Goal: Task Accomplishment & Management: Manage account settings

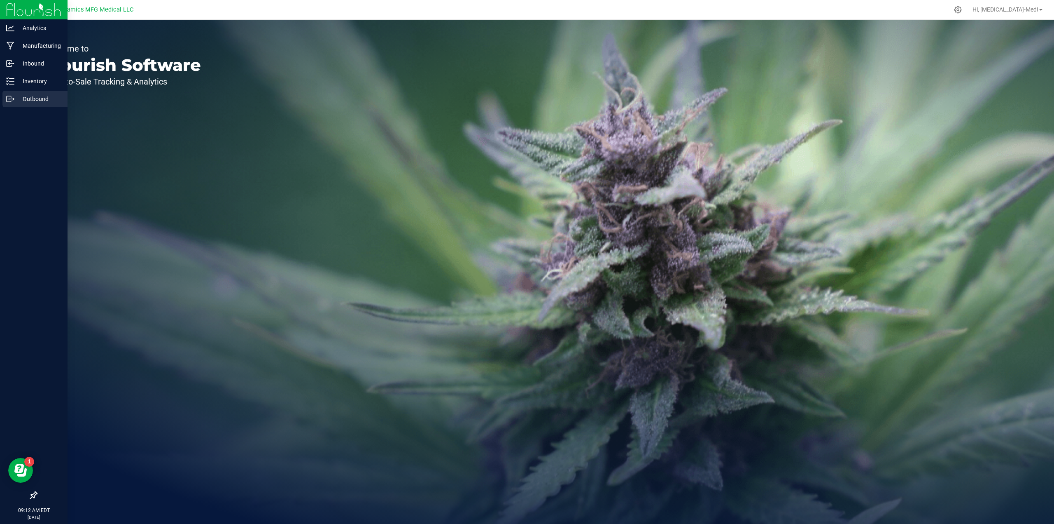
click at [33, 98] on p "Outbound" at bounding box center [38, 99] width 49 height 10
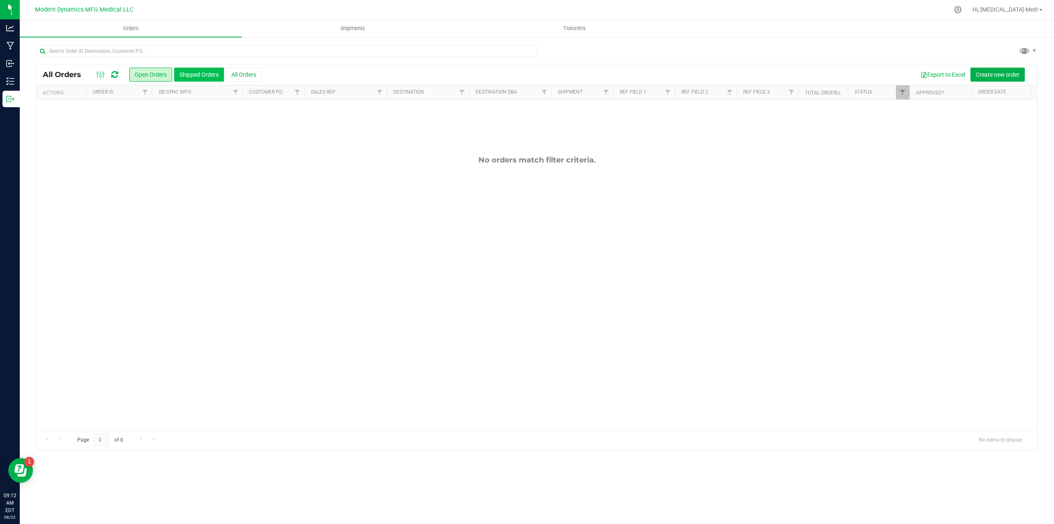
click at [186, 78] on button "Shipped Orders" at bounding box center [199, 75] width 50 height 14
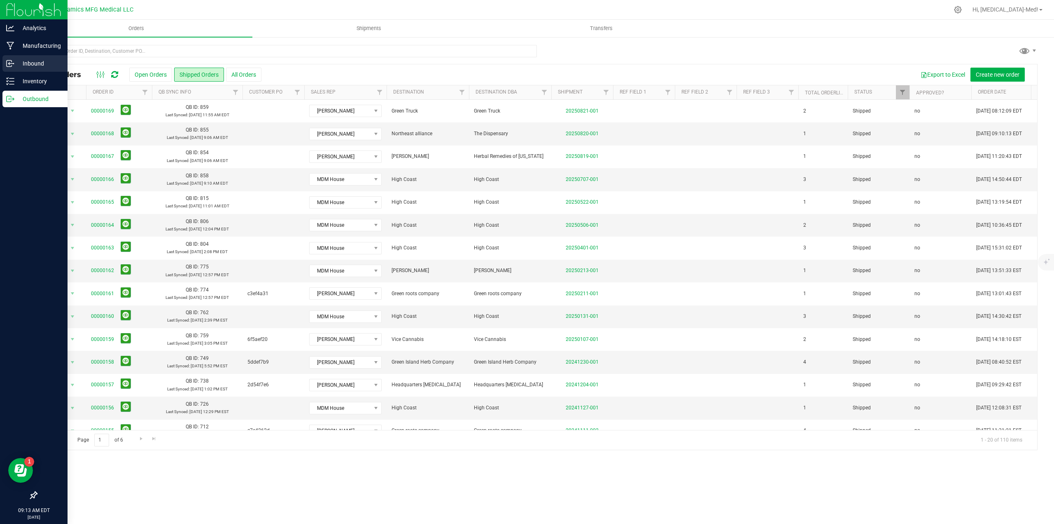
click at [31, 62] on p "Inbound" at bounding box center [38, 63] width 49 height 10
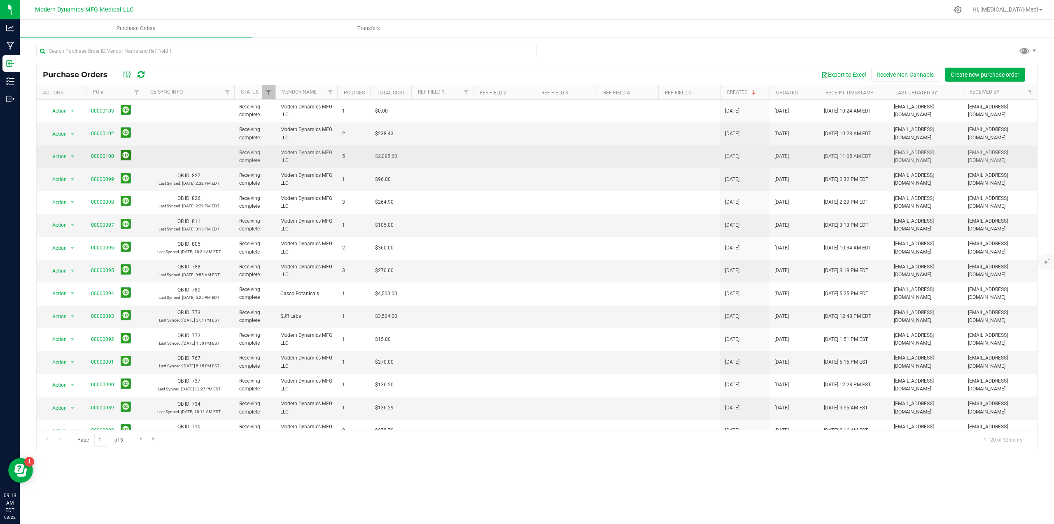
click at [125, 154] on button at bounding box center [126, 155] width 10 height 10
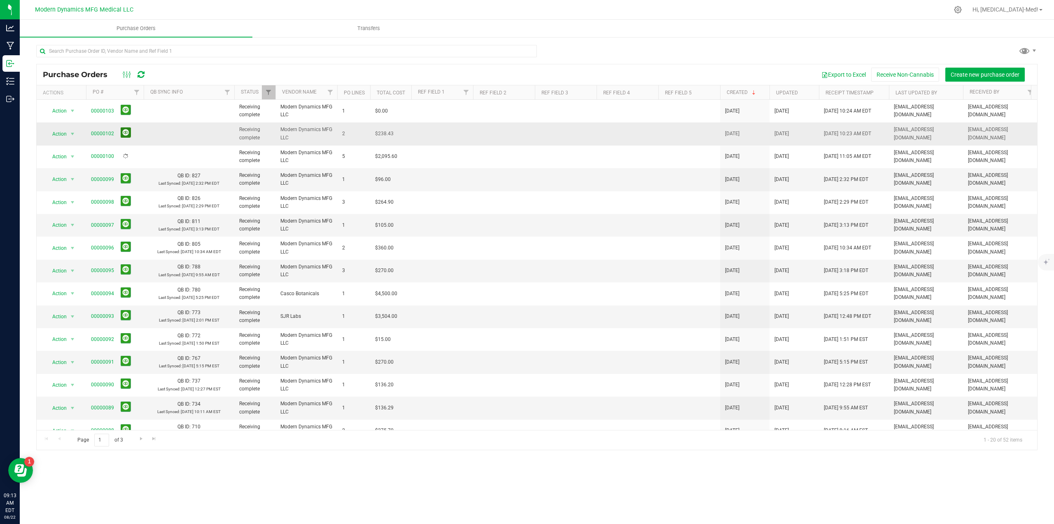
click at [127, 132] on button at bounding box center [126, 132] width 10 height 10
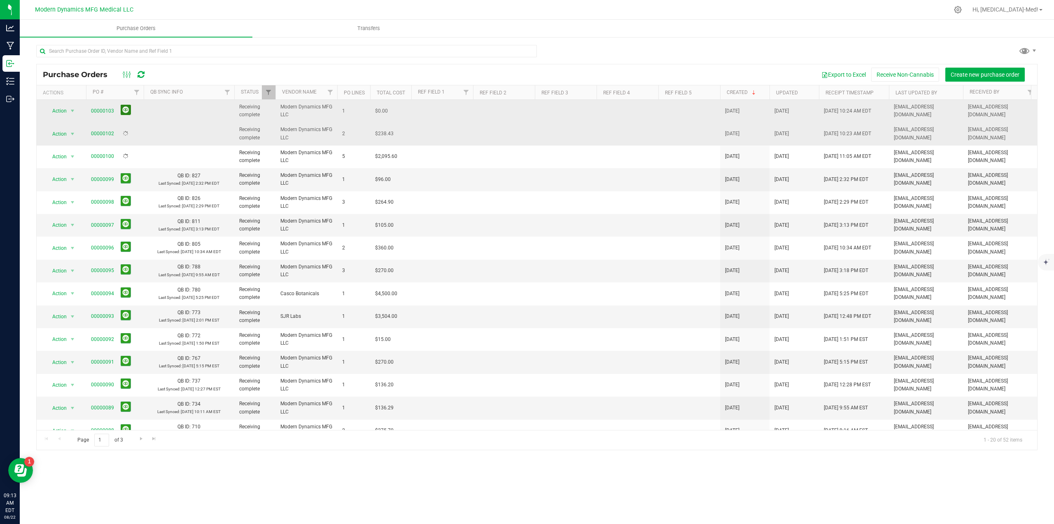
click at [127, 109] on button at bounding box center [126, 110] width 10 height 10
click at [143, 77] on icon at bounding box center [141, 74] width 7 height 8
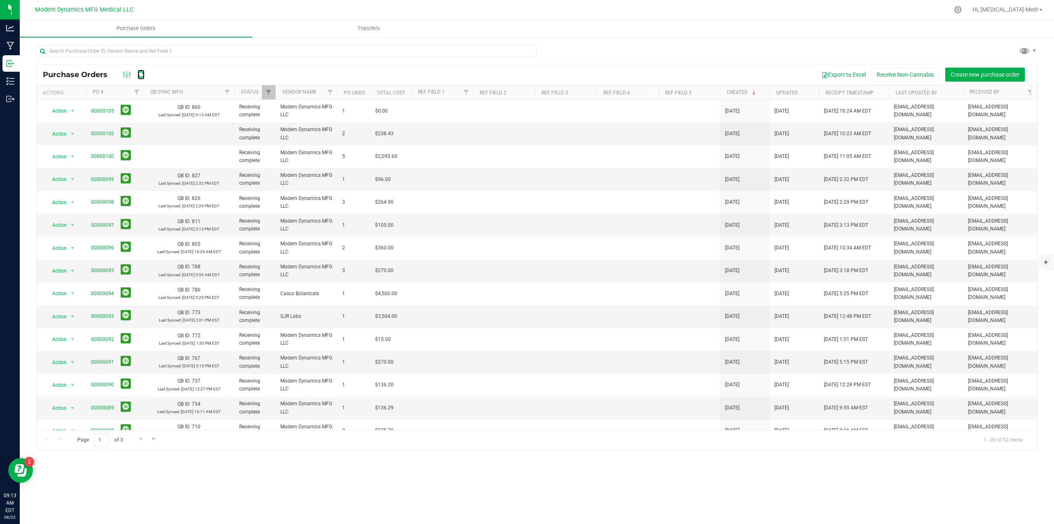
click at [143, 77] on icon at bounding box center [141, 74] width 7 height 8
click at [127, 131] on button at bounding box center [126, 132] width 10 height 10
click at [103, 132] on link "00000102" at bounding box center [102, 134] width 23 height 6
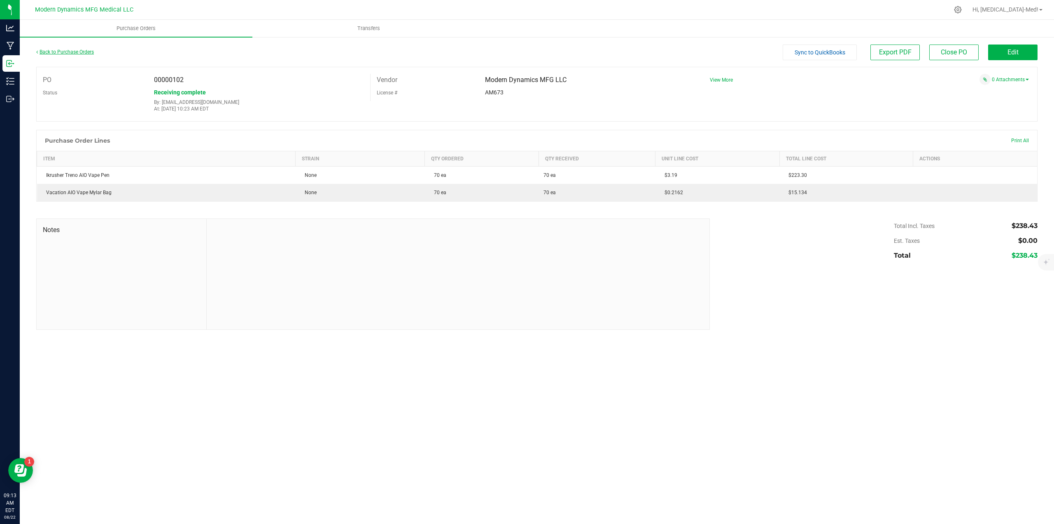
click at [56, 51] on link "Back to Purchase Orders" at bounding box center [65, 52] width 58 height 6
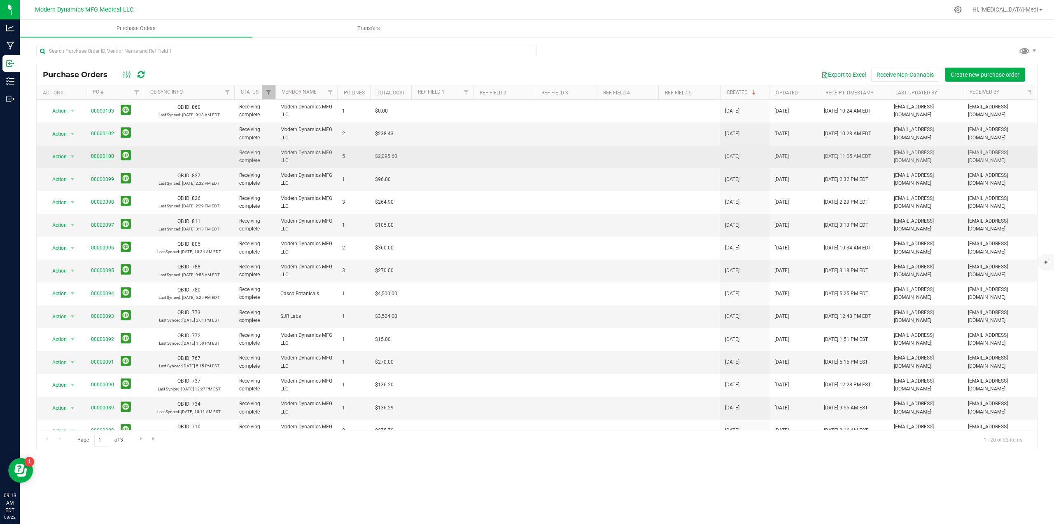
click at [96, 155] on link "00000100" at bounding box center [102, 156] width 23 height 6
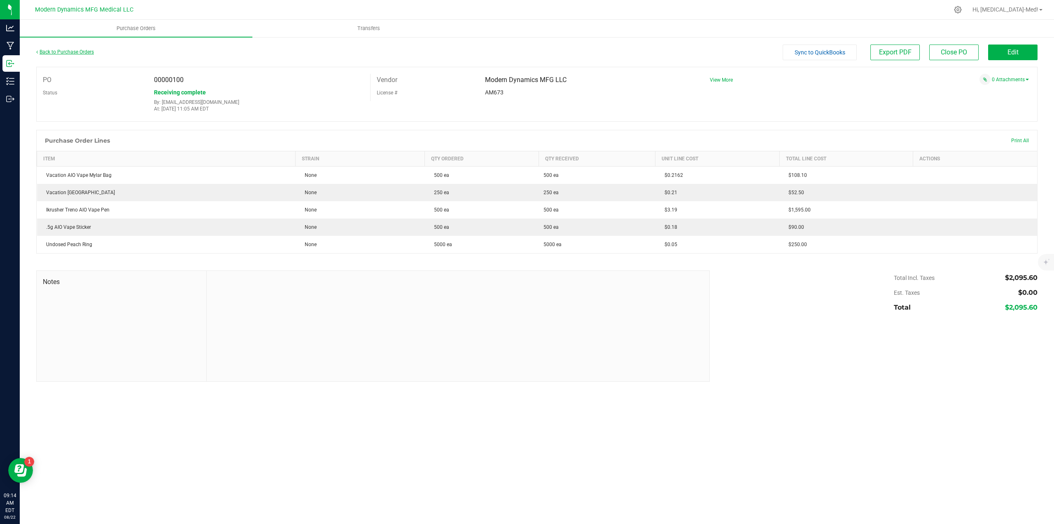
click at [54, 53] on link "Back to Purchase Orders" at bounding box center [65, 52] width 58 height 6
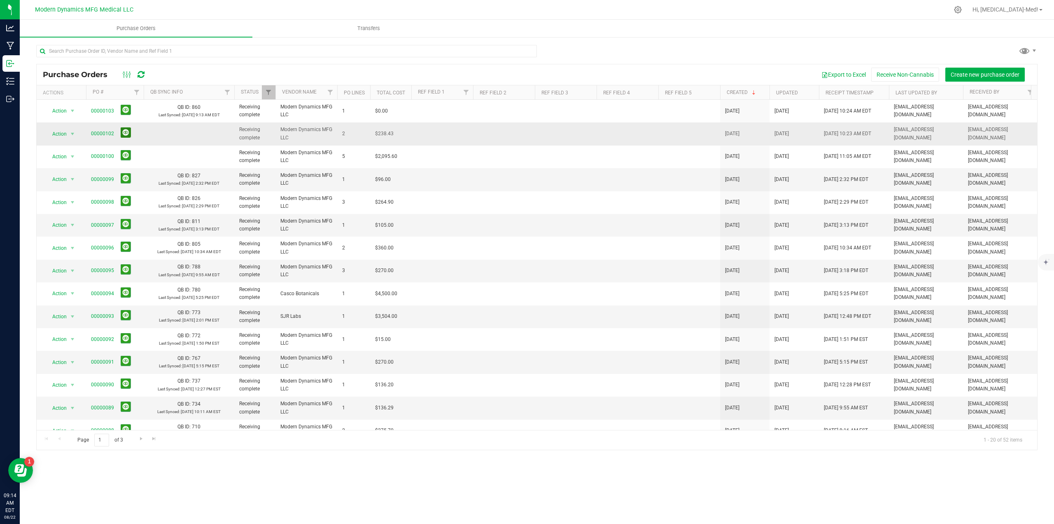
click at [122, 132] on button at bounding box center [126, 132] width 10 height 10
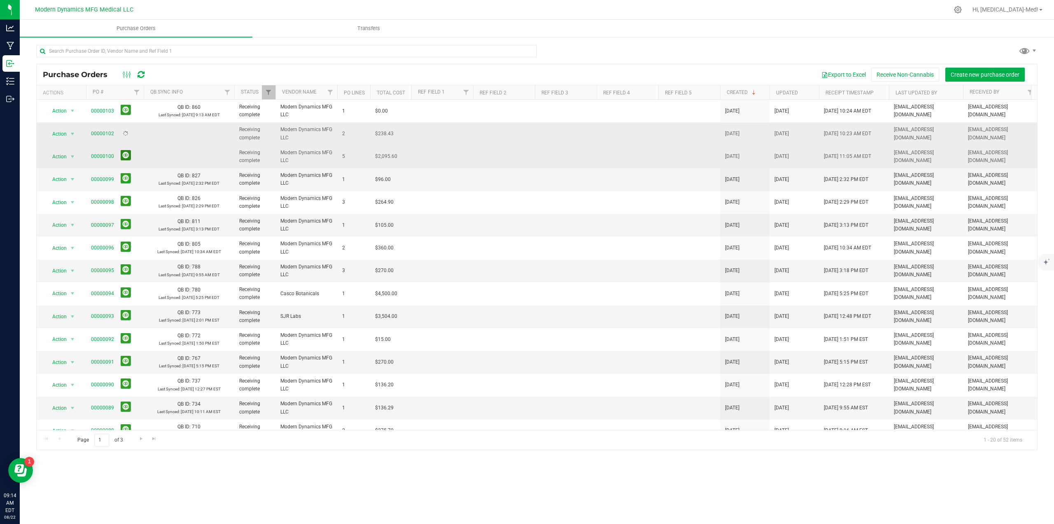
click at [125, 152] on button at bounding box center [126, 155] width 10 height 10
click at [963, 6] on icon at bounding box center [958, 9] width 9 height 9
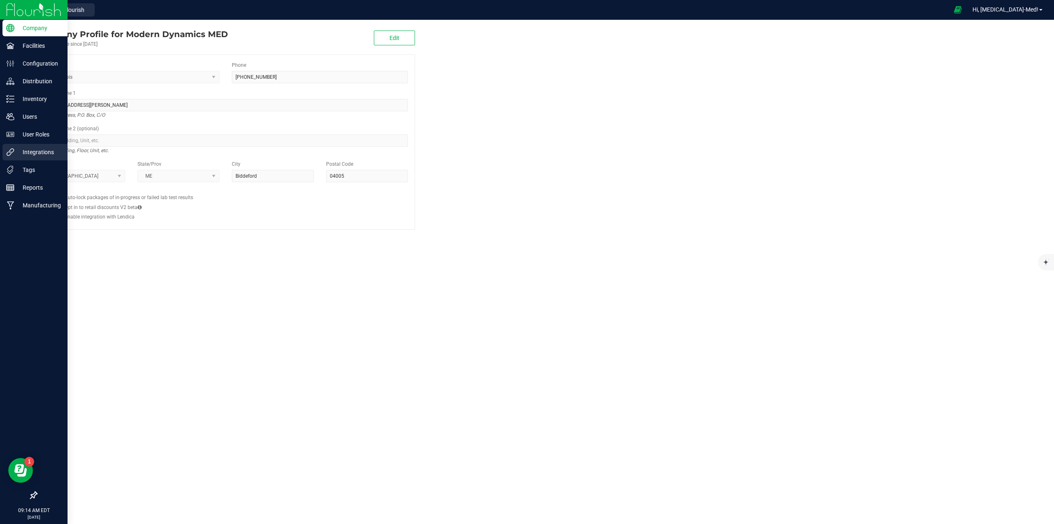
click at [35, 153] on p "Integrations" at bounding box center [38, 152] width 49 height 10
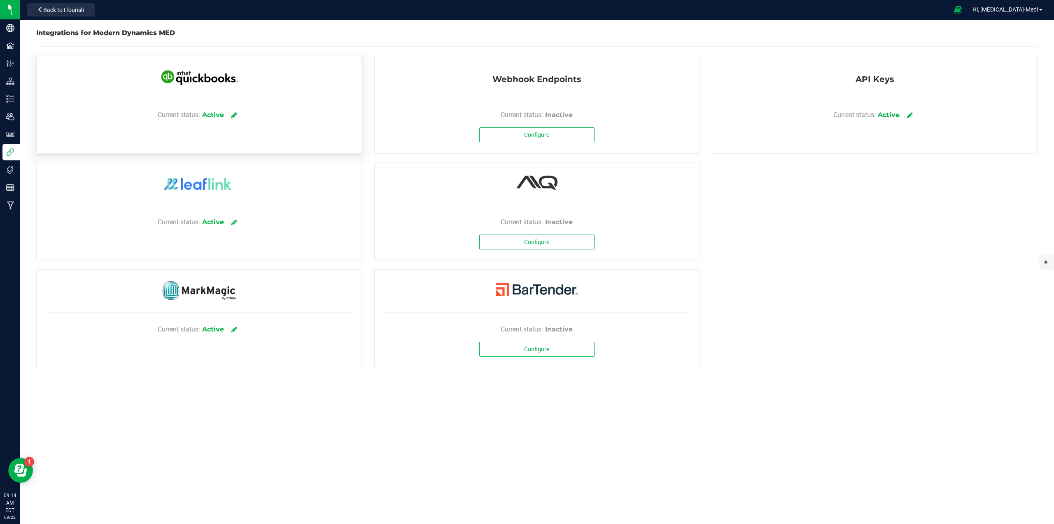
click at [233, 115] on icon at bounding box center [234, 114] width 6 height 7
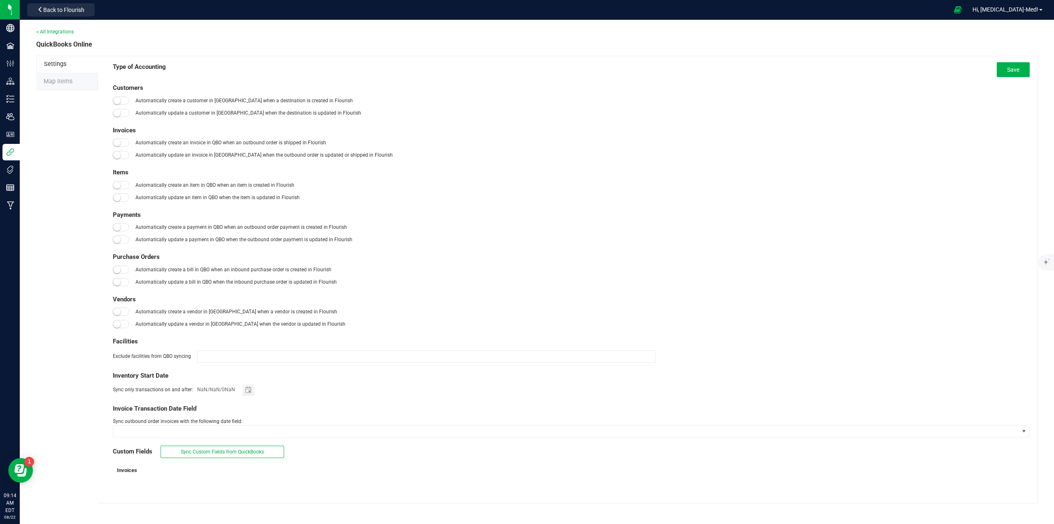
type input "[DATE]"
click at [64, 83] on span "Map Items" at bounding box center [58, 81] width 29 height 7
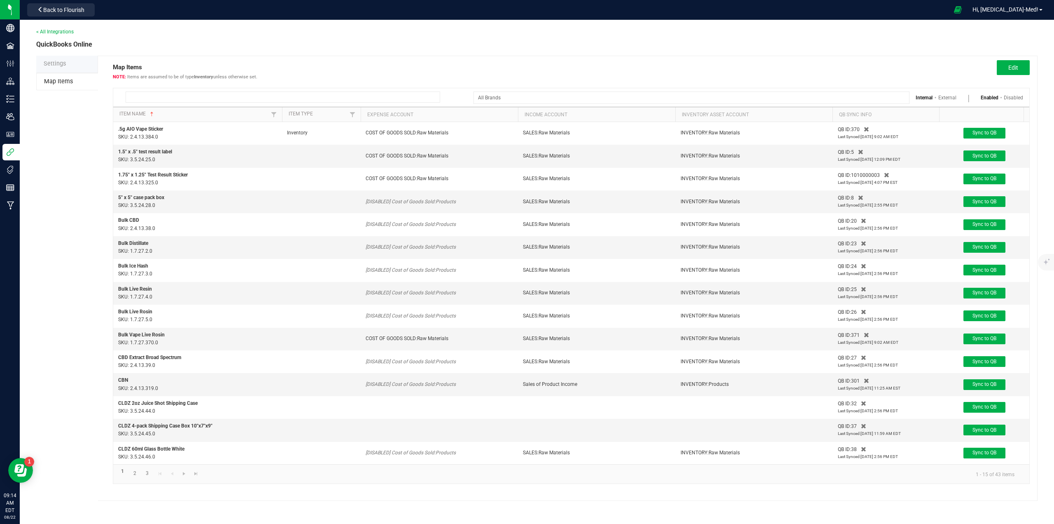
click at [173, 95] on input at bounding box center [283, 96] width 315 height 11
type input "c"
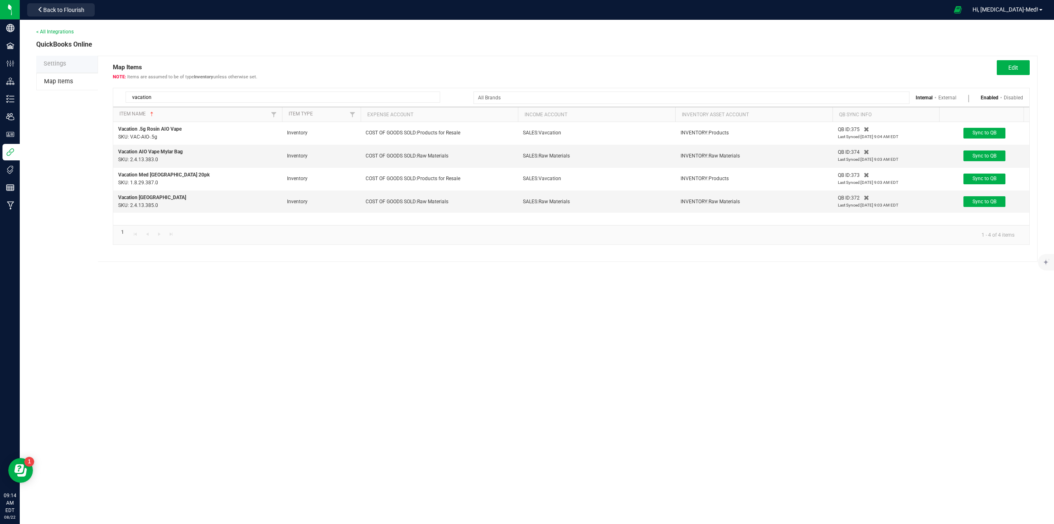
drag, startPoint x: 166, startPoint y: 98, endPoint x: 99, endPoint y: 92, distance: 66.5
click at [99, 92] on div "Map Items Items are assumed to be of type Inventory unless otherwise set. Edit …" at bounding box center [568, 159] width 940 height 206
type input "ikrusher"
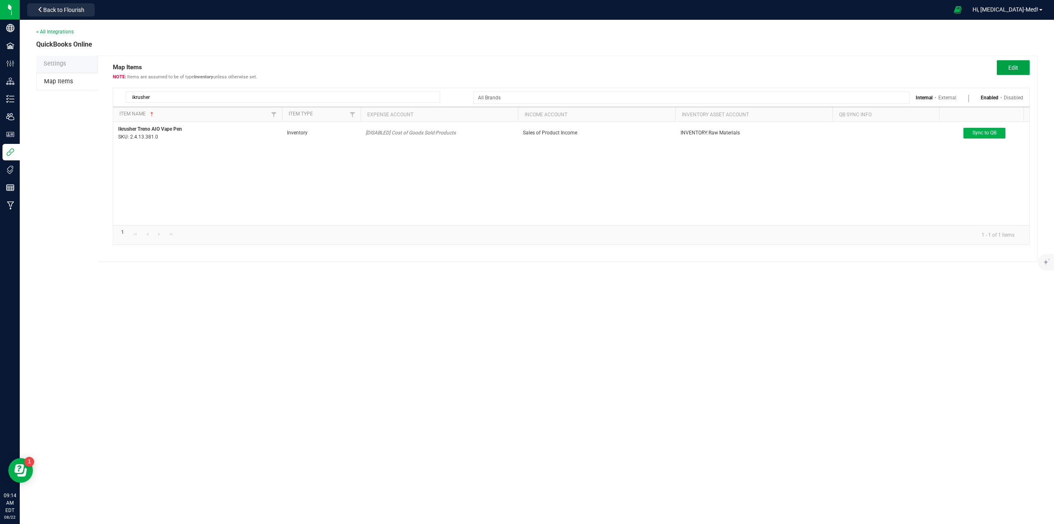
click at [1010, 68] on span "Edit" at bounding box center [1014, 67] width 10 height 7
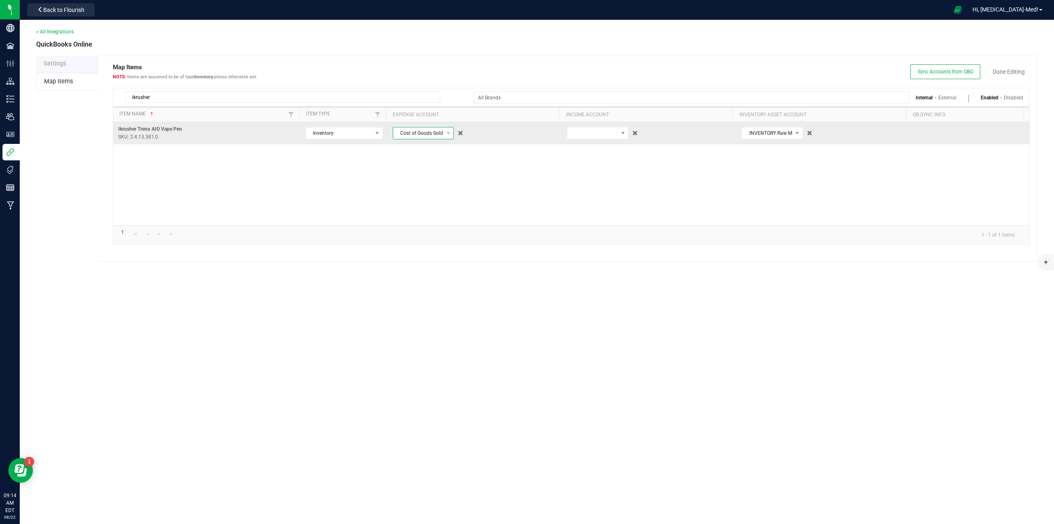
click at [409, 131] on span "Cost of Goods Sold:Products" at bounding box center [418, 133] width 50 height 12
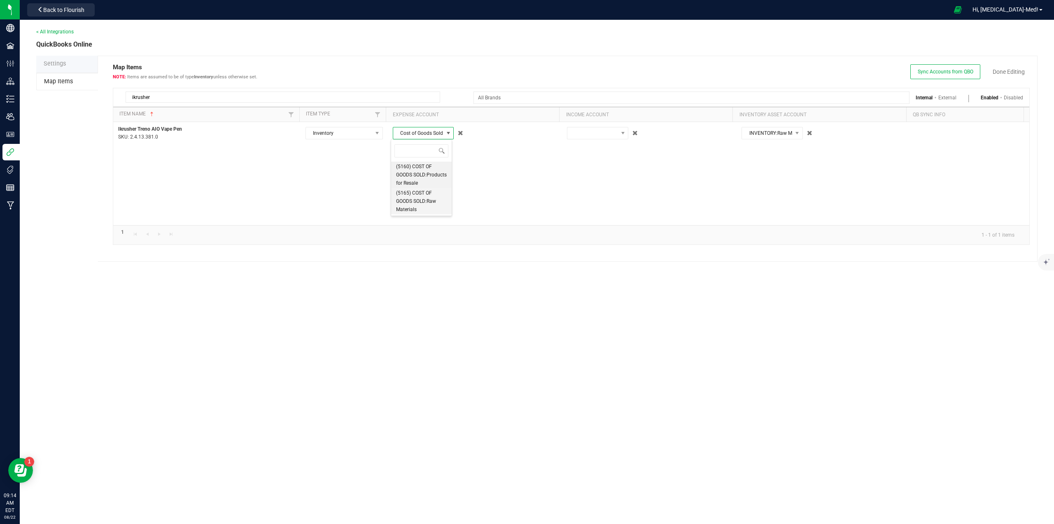
click at [405, 208] on span "(5165) COST OF GOODS SOLD:Raw Materials" at bounding box center [421, 201] width 51 height 25
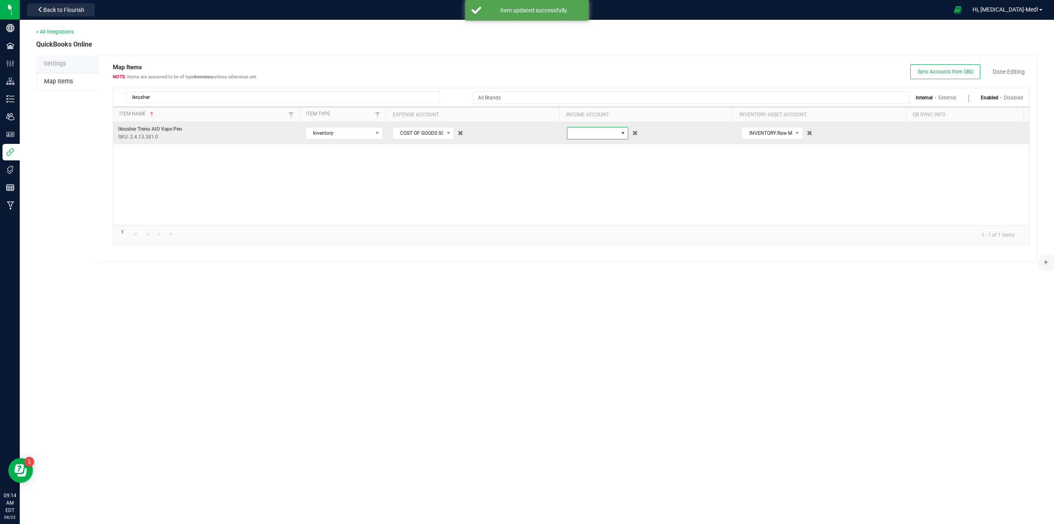
click at [589, 132] on span at bounding box center [593, 133] width 50 height 12
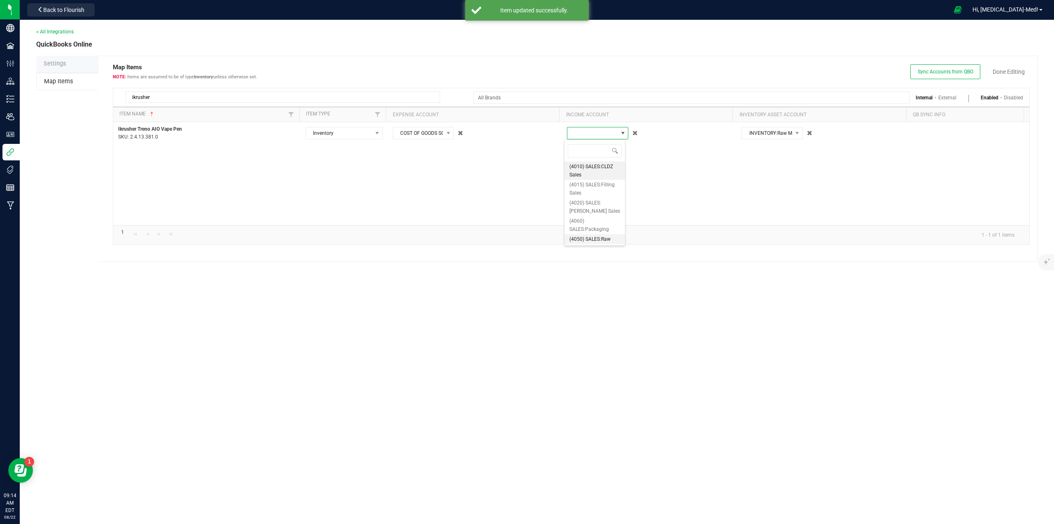
click at [590, 237] on span "(4050) SALES:Raw Materials" at bounding box center [595, 243] width 51 height 16
click at [1007, 67] on span "Sync Accounts from QBO Done Editing" at bounding box center [970, 71] width 119 height 15
click at [1015, 72] on link "Done Editing" at bounding box center [1009, 72] width 32 height 8
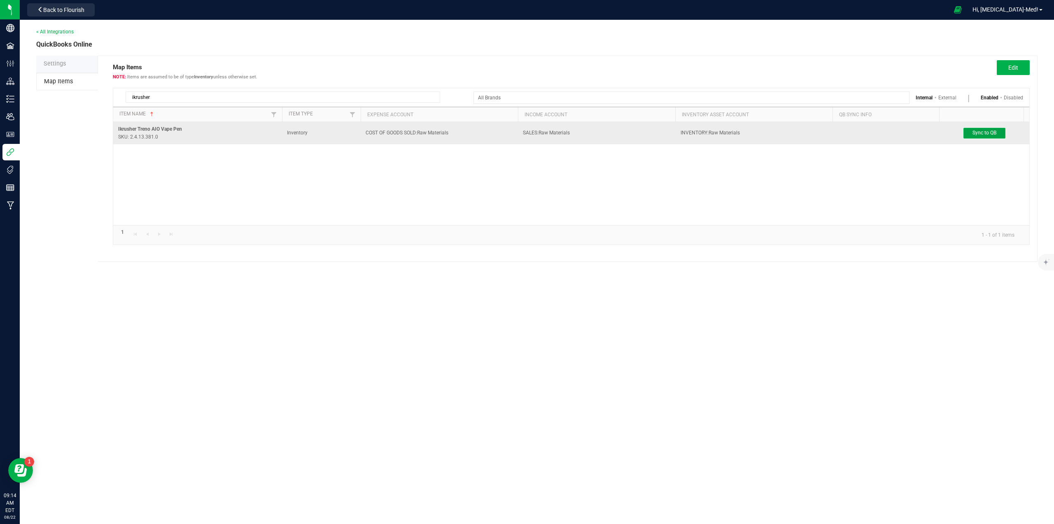
click at [986, 131] on span "Sync to QB" at bounding box center [985, 133] width 24 height 6
drag, startPoint x: 83, startPoint y: 160, endPoint x: 119, endPoint y: 122, distance: 52.2
click at [83, 159] on div "Settings Map Items Map Items Items are assumed to be of type Inventory unless o…" at bounding box center [537, 159] width 1002 height 206
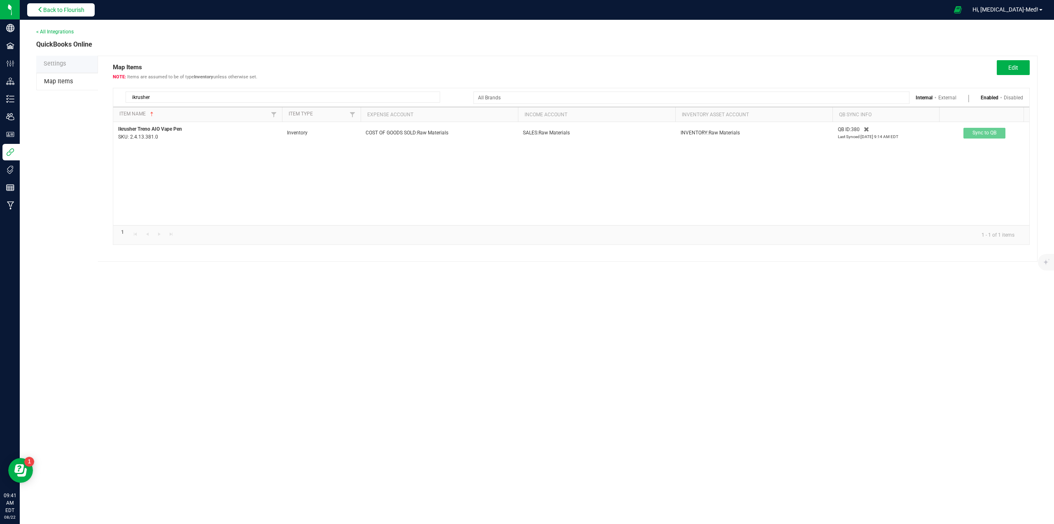
click at [52, 10] on span "Back to Flourish" at bounding box center [63, 10] width 41 height 7
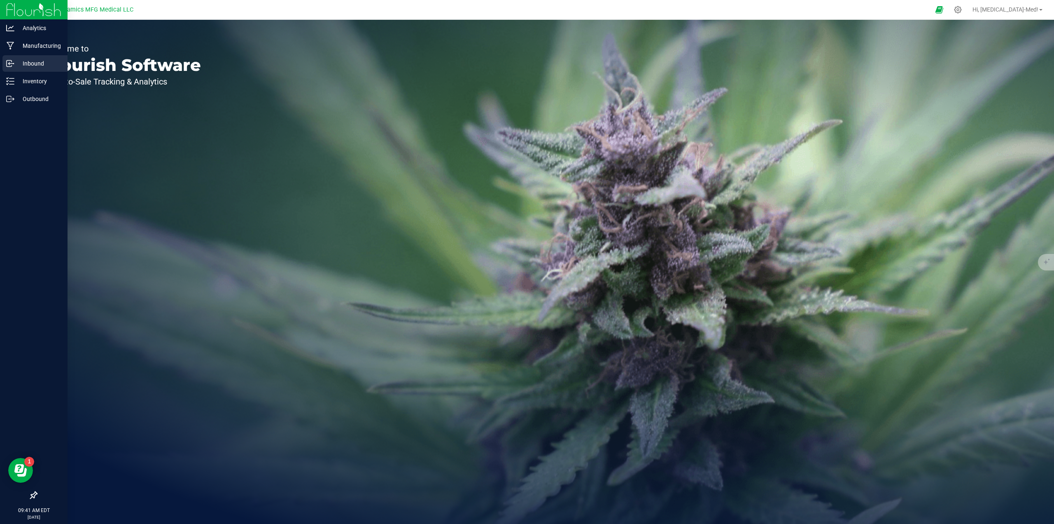
click at [35, 62] on p "Inbound" at bounding box center [38, 63] width 49 height 10
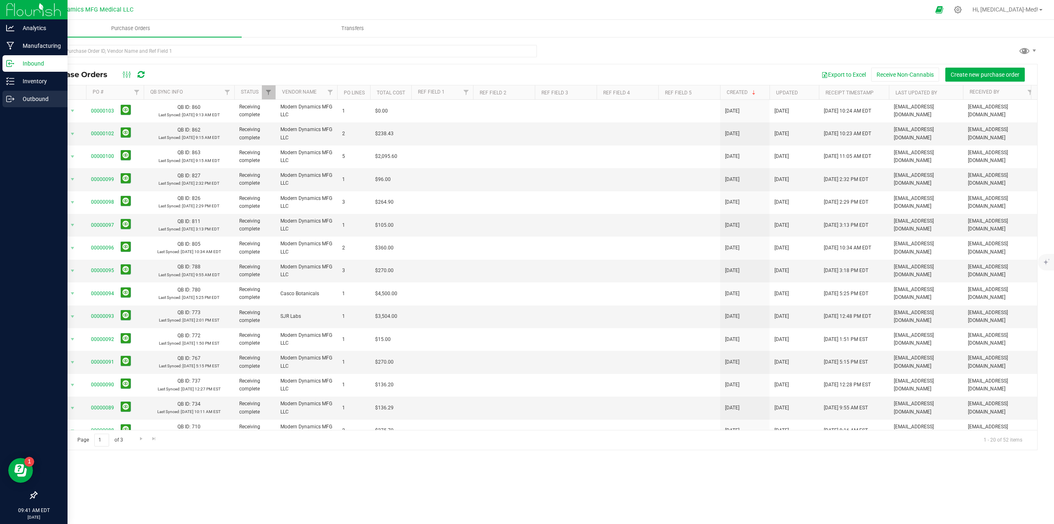
click at [14, 100] on p "Outbound" at bounding box center [38, 99] width 49 height 10
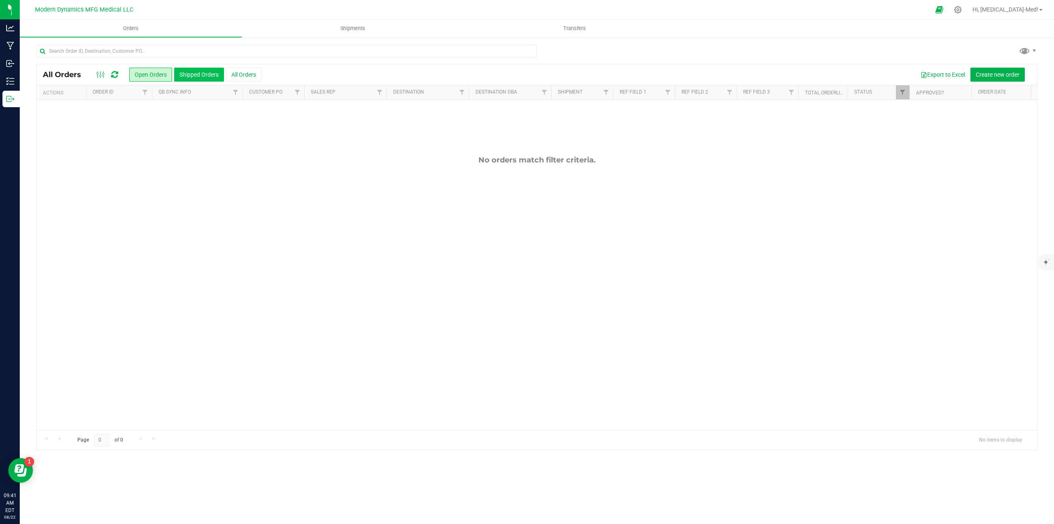
click at [196, 73] on button "Shipped Orders" at bounding box center [199, 75] width 50 height 14
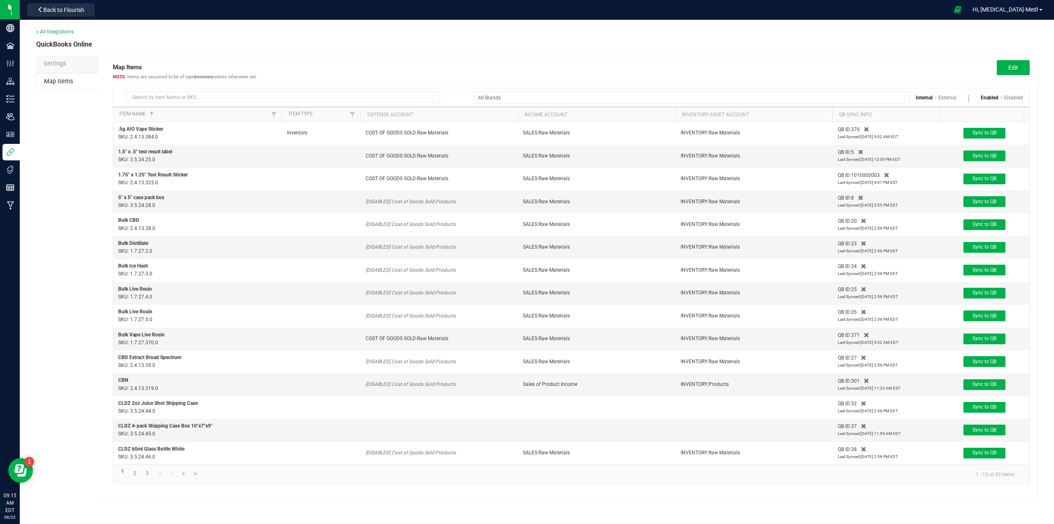
type input "ikrusher"
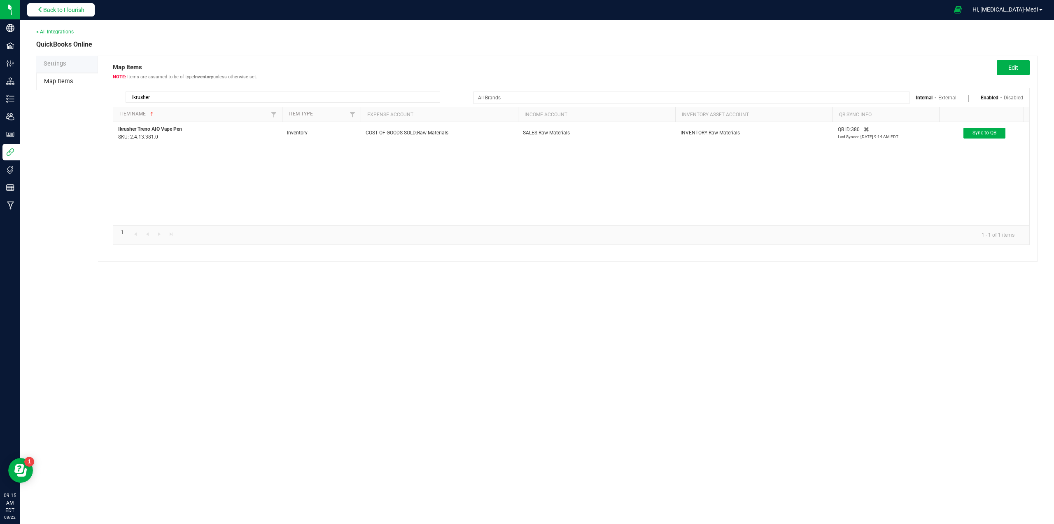
click at [56, 13] on span "Back to Flourish" at bounding box center [63, 10] width 41 height 7
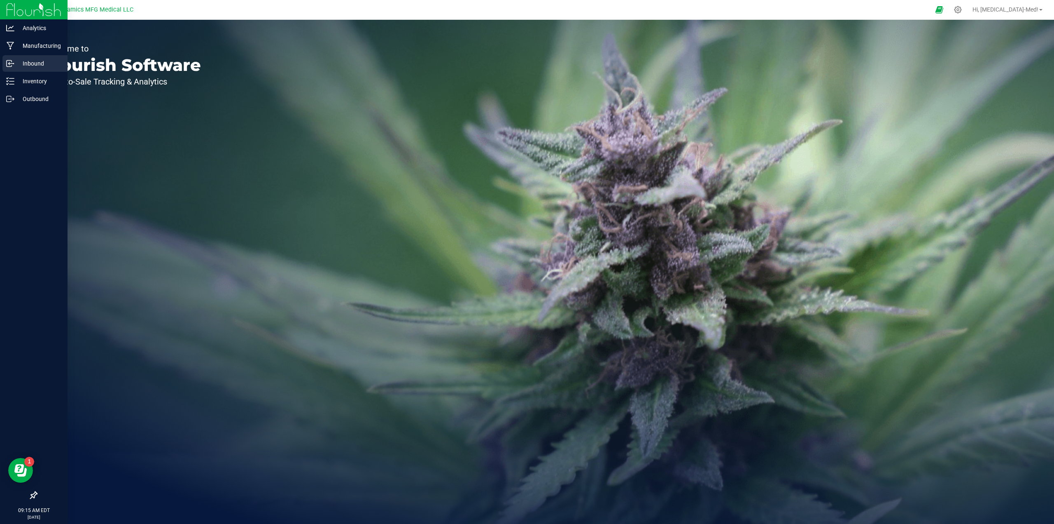
click at [34, 65] on p "Inbound" at bounding box center [38, 63] width 49 height 10
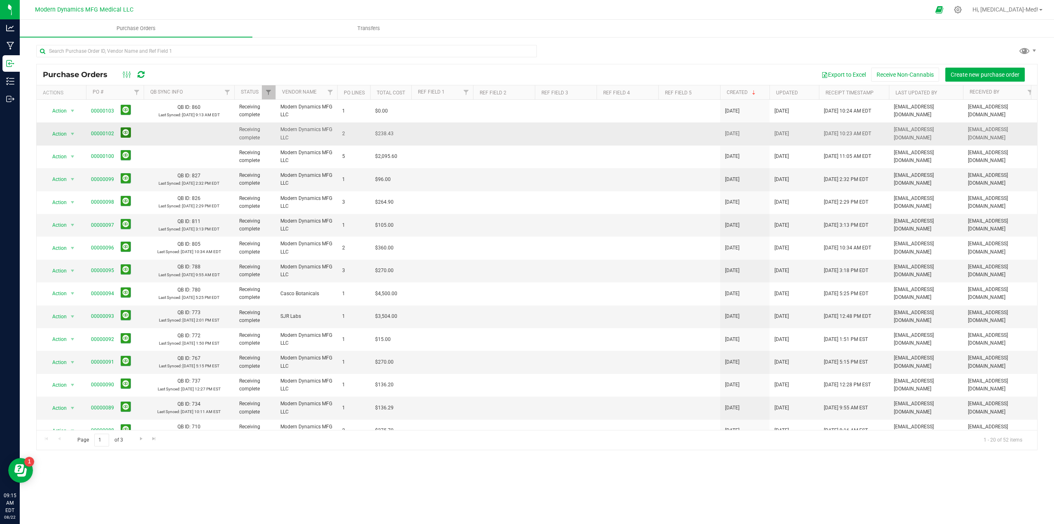
click at [123, 133] on button at bounding box center [126, 132] width 10 height 10
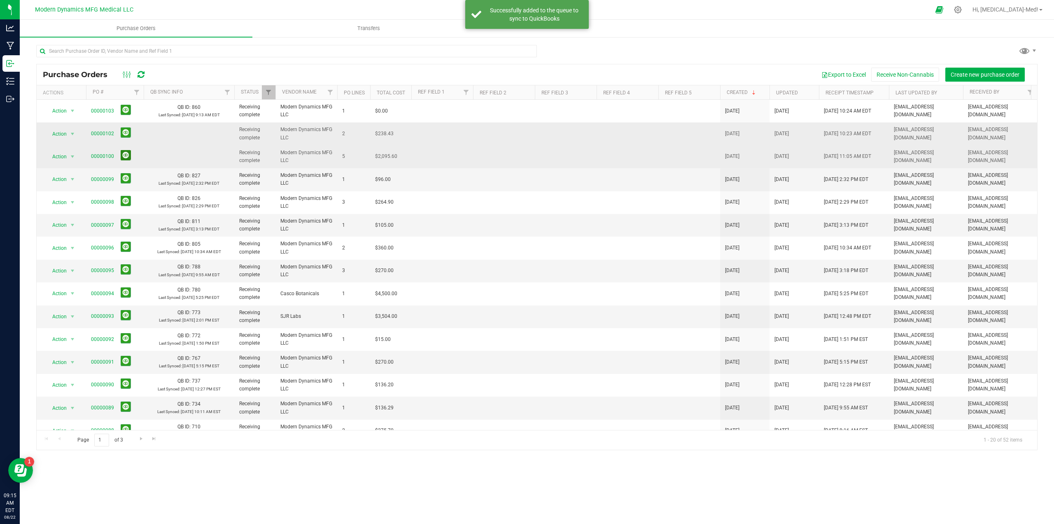
click at [126, 156] on button at bounding box center [126, 155] width 10 height 10
click at [139, 73] on icon at bounding box center [141, 74] width 7 height 8
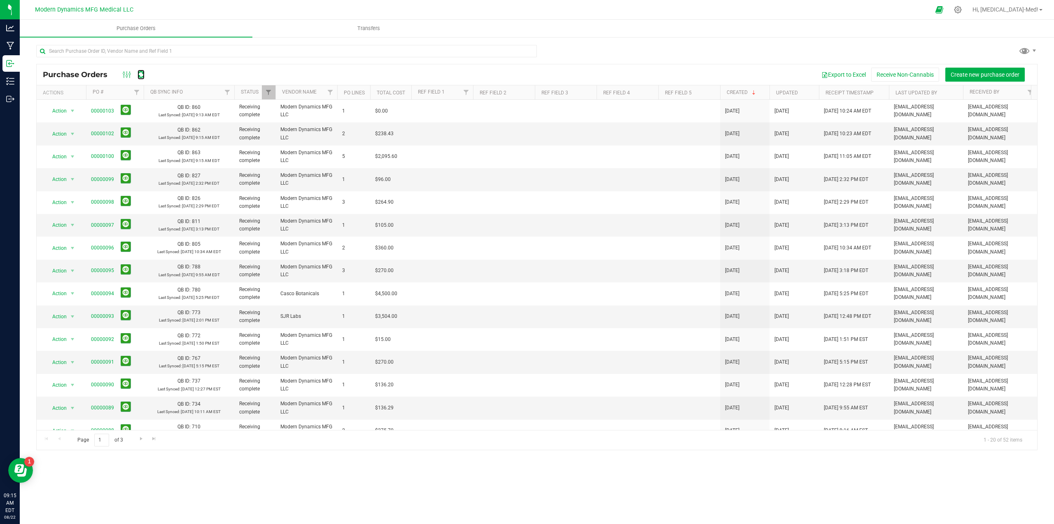
click at [139, 73] on icon at bounding box center [141, 74] width 7 height 8
click at [1026, 9] on span "Hi, [MEDICAL_DATA]-Med!" at bounding box center [1006, 9] width 66 height 7
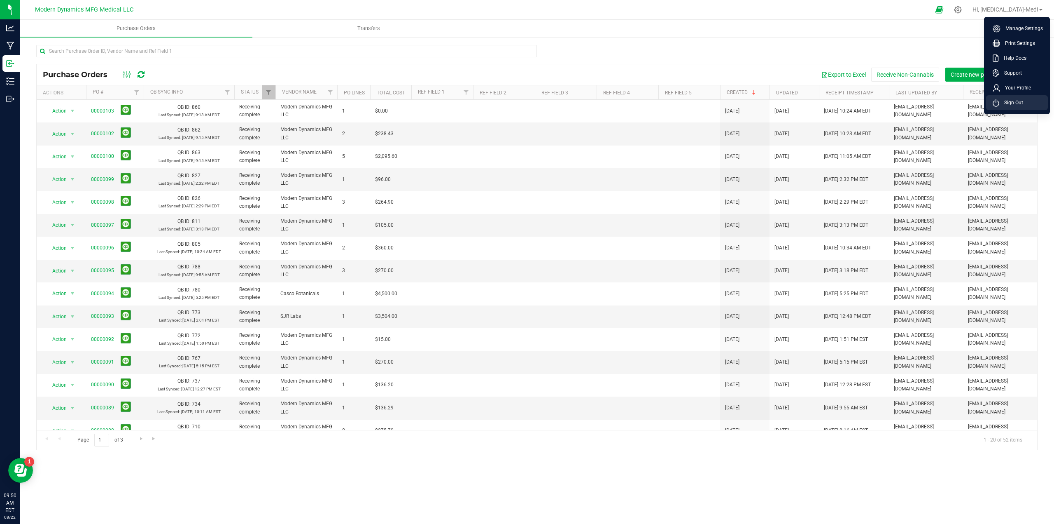
click at [1019, 104] on span "Sign Out" at bounding box center [1012, 102] width 24 height 8
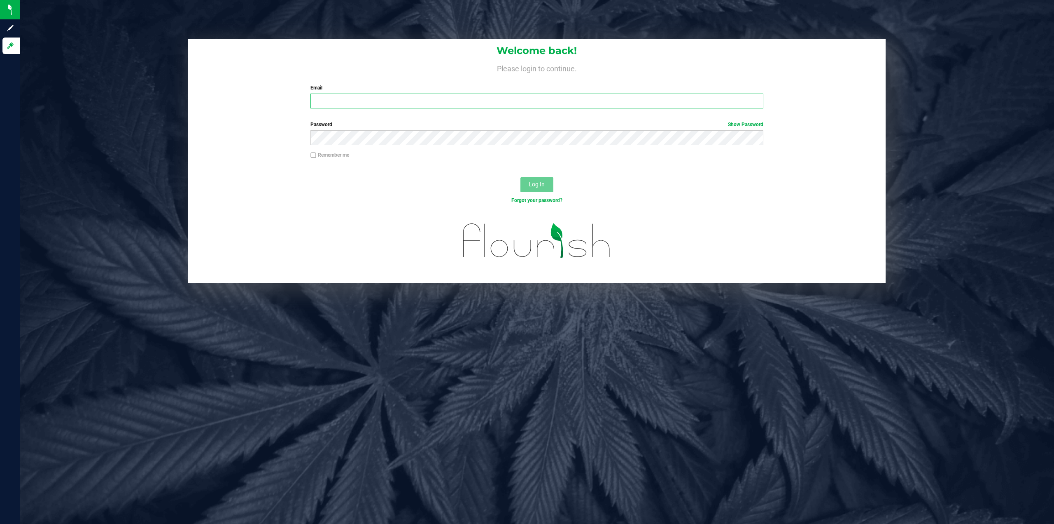
click at [329, 103] on input "Email" at bounding box center [537, 101] width 453 height 15
type input "steve@thestarbase.com"
click at [536, 182] on span "Log In" at bounding box center [537, 184] width 16 height 7
